Goal: Book appointment/travel/reservation

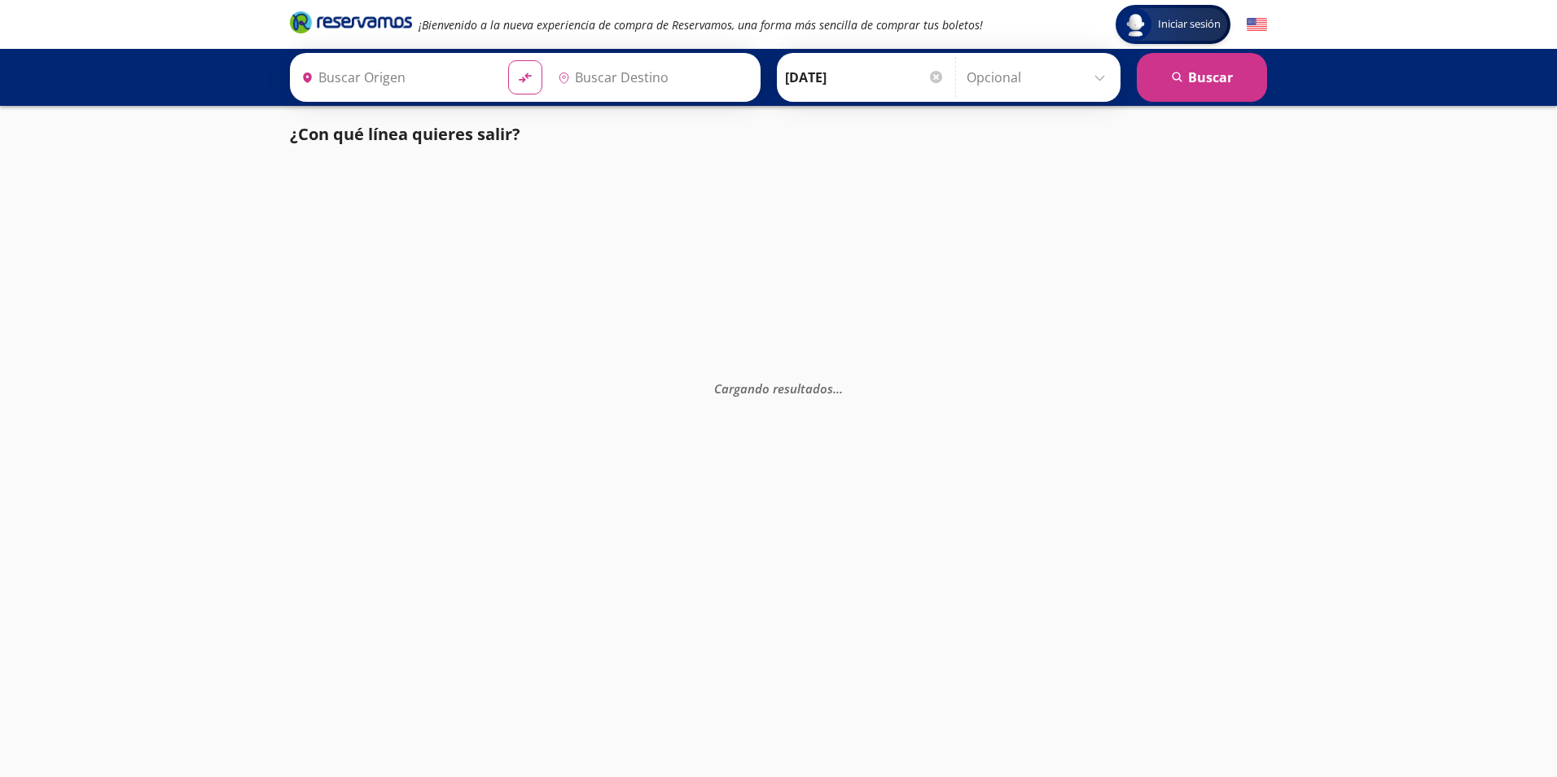
type input "Santiago de Querétaro, [GEOGRAPHIC_DATA]"
type input "[GEOGRAPHIC_DATA], [GEOGRAPHIC_DATA]"
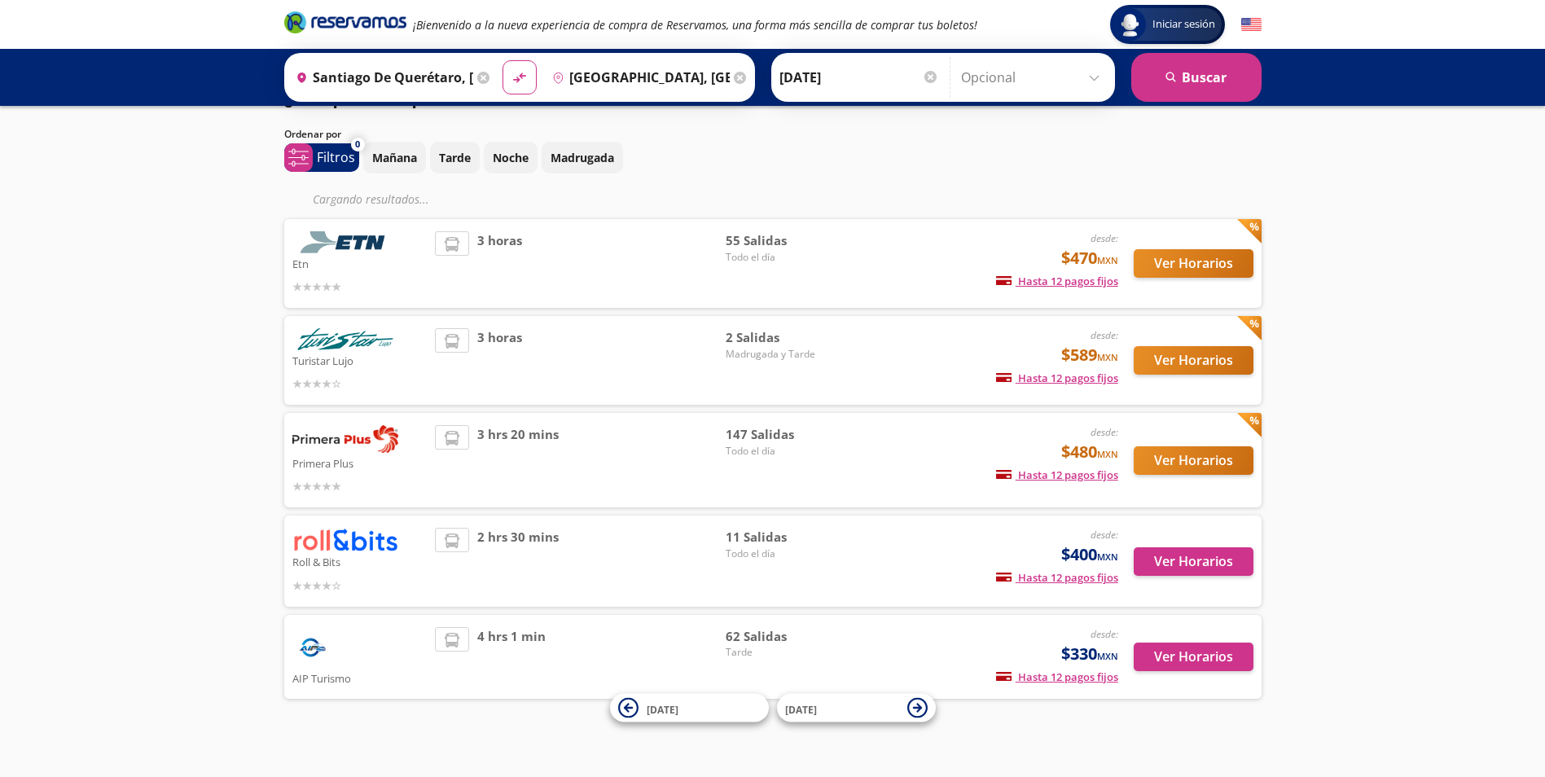
scroll to position [55, 0]
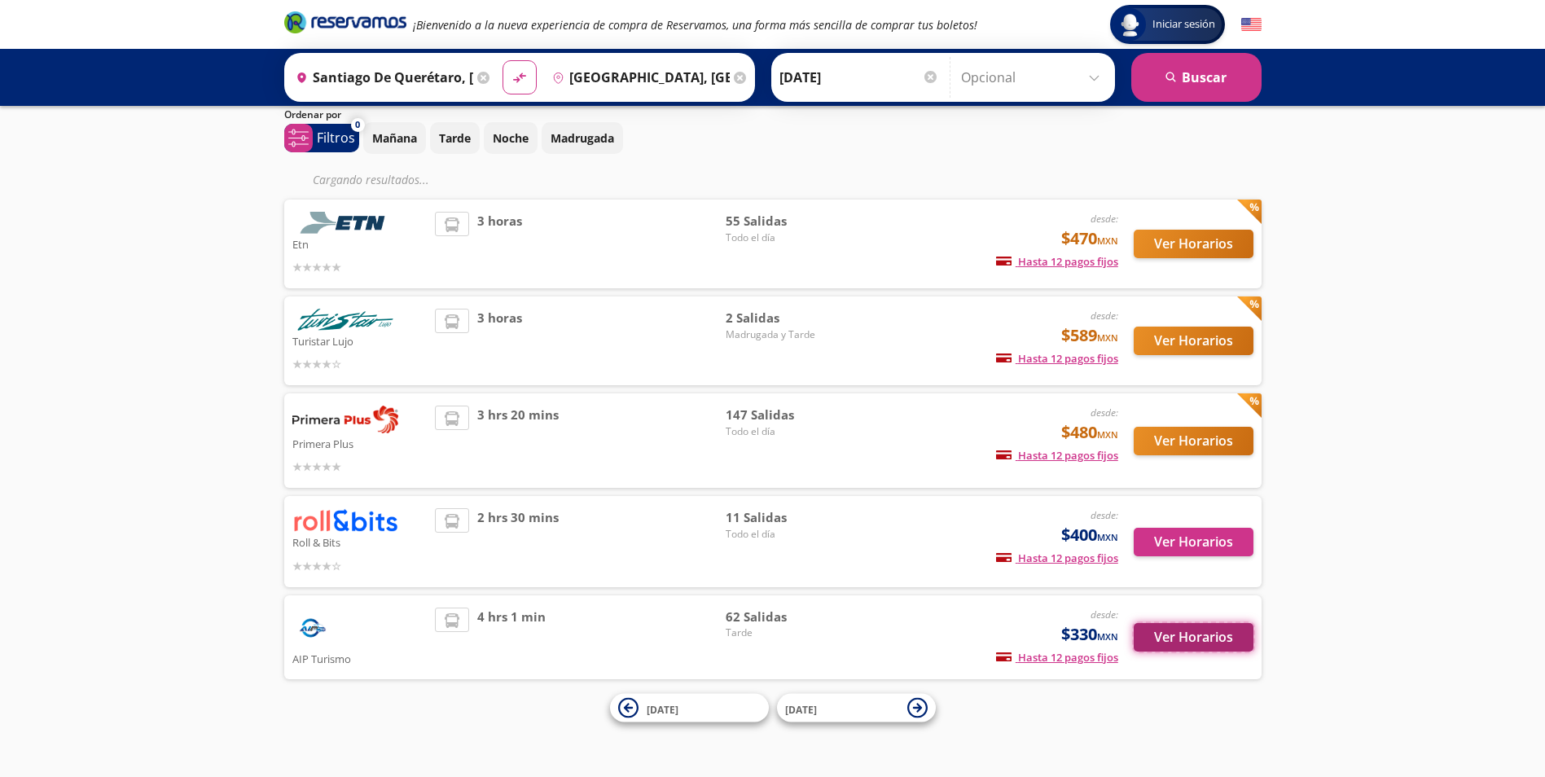
click at [1163, 641] on button "Ver Horarios" at bounding box center [1194, 637] width 120 height 29
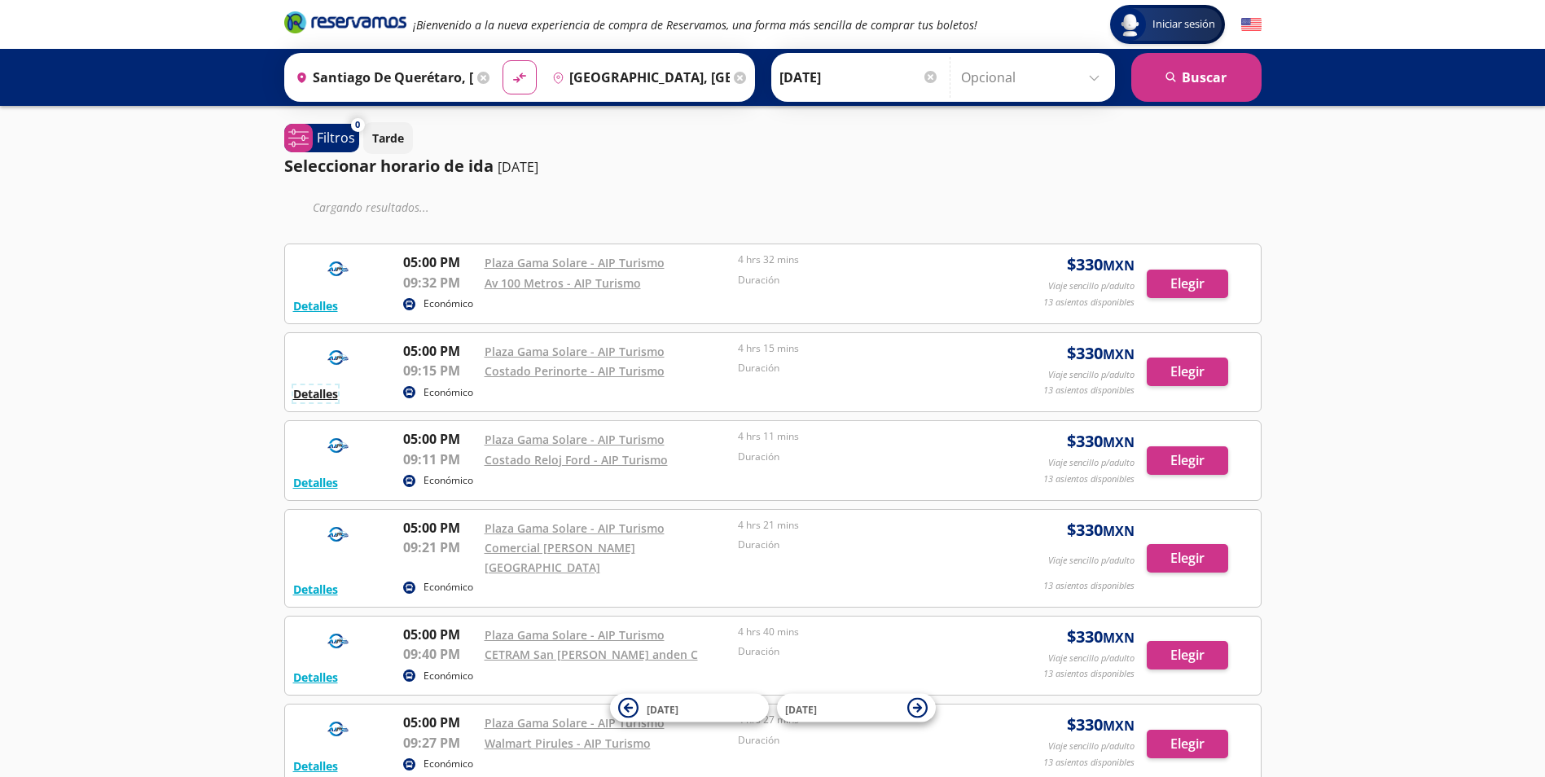
click at [329, 388] on button "Detalles" at bounding box center [315, 393] width 45 height 17
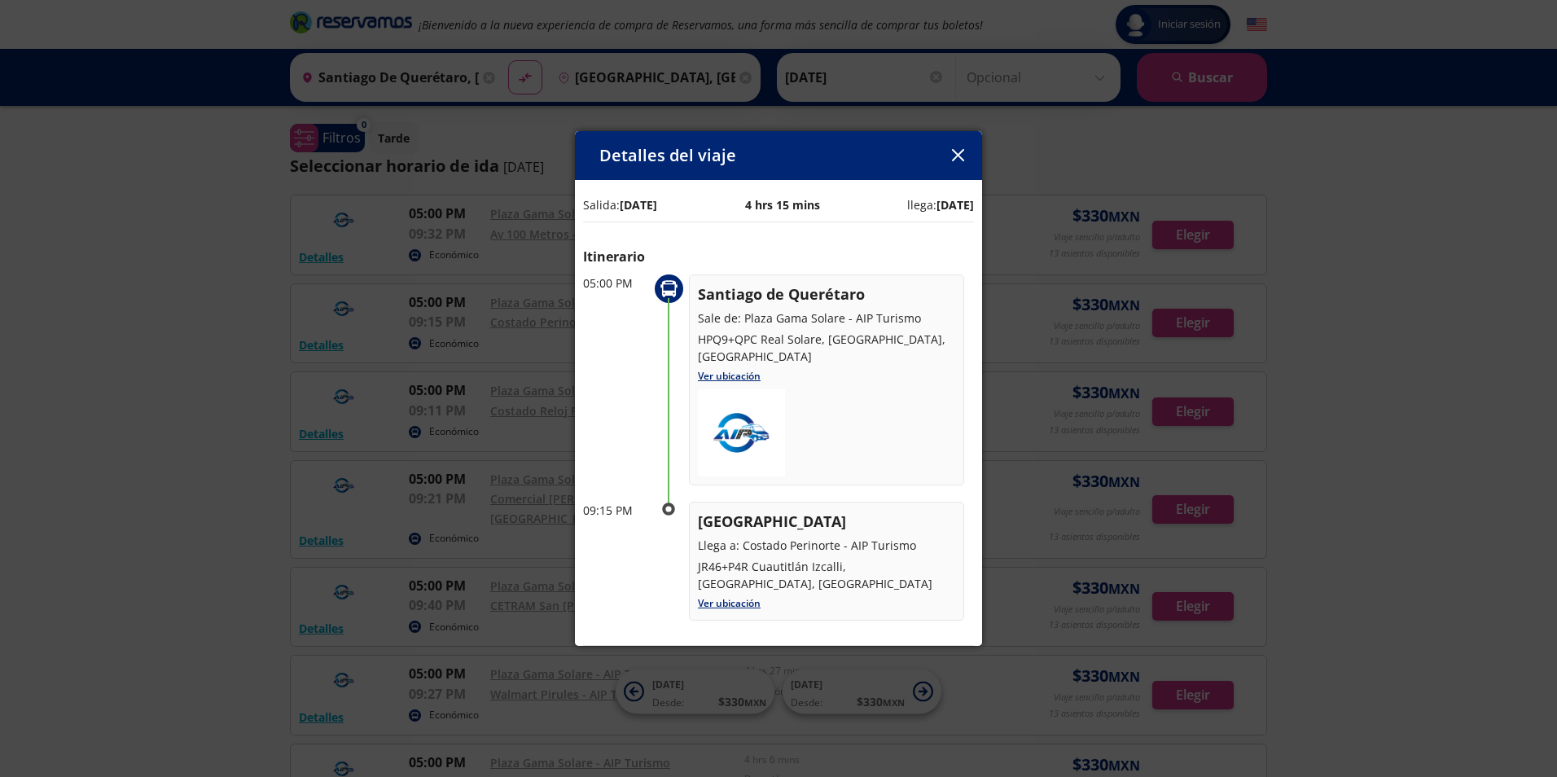
drag, startPoint x: 692, startPoint y: 406, endPoint x: 775, endPoint y: 158, distance: 261.2
click at [775, 158] on div "Detalles del viaje" at bounding box center [778, 155] width 407 height 49
click at [962, 150] on icon "button" at bounding box center [958, 155] width 12 height 12
